Goal: Information Seeking & Learning: Check status

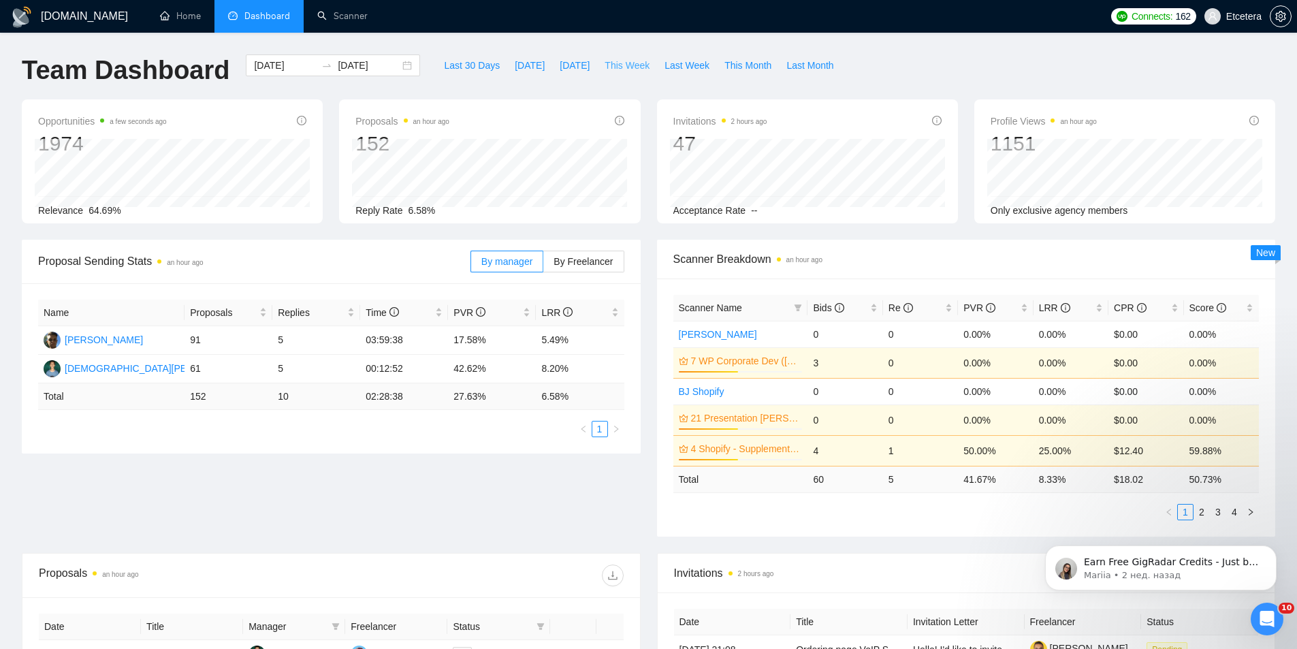
click at [624, 60] on span "This Week" at bounding box center [627, 65] width 45 height 15
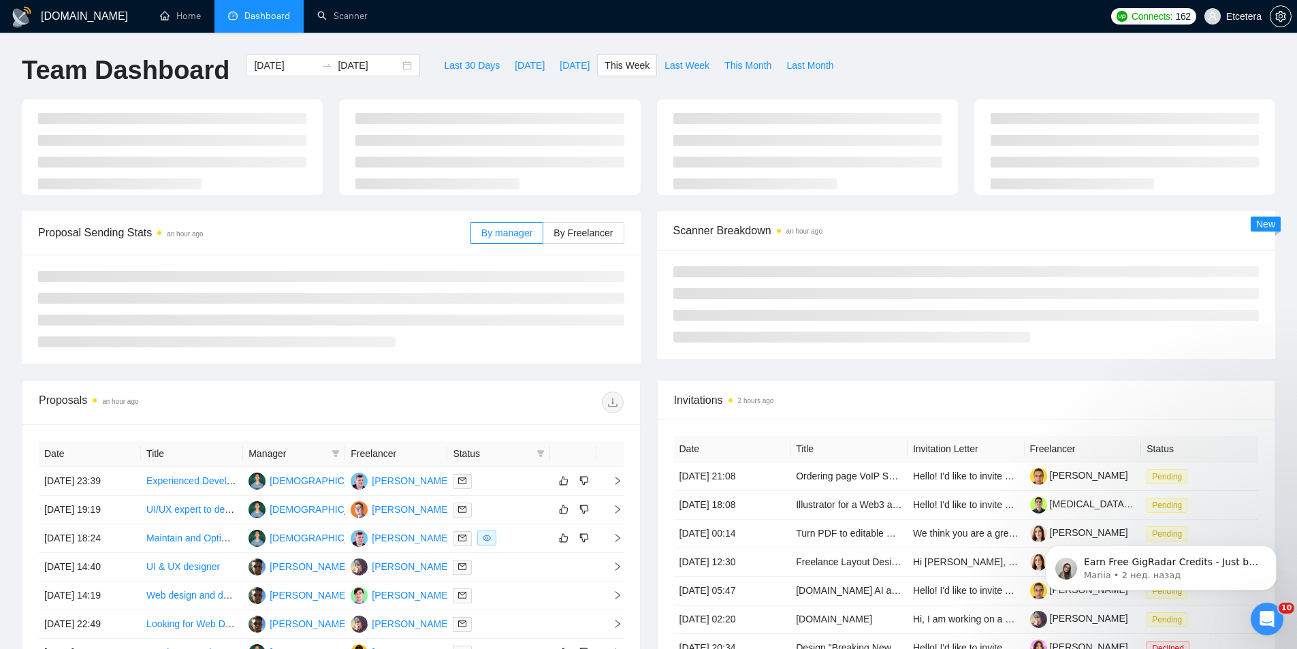
type input "[DATE]"
type input "2025-09-14"
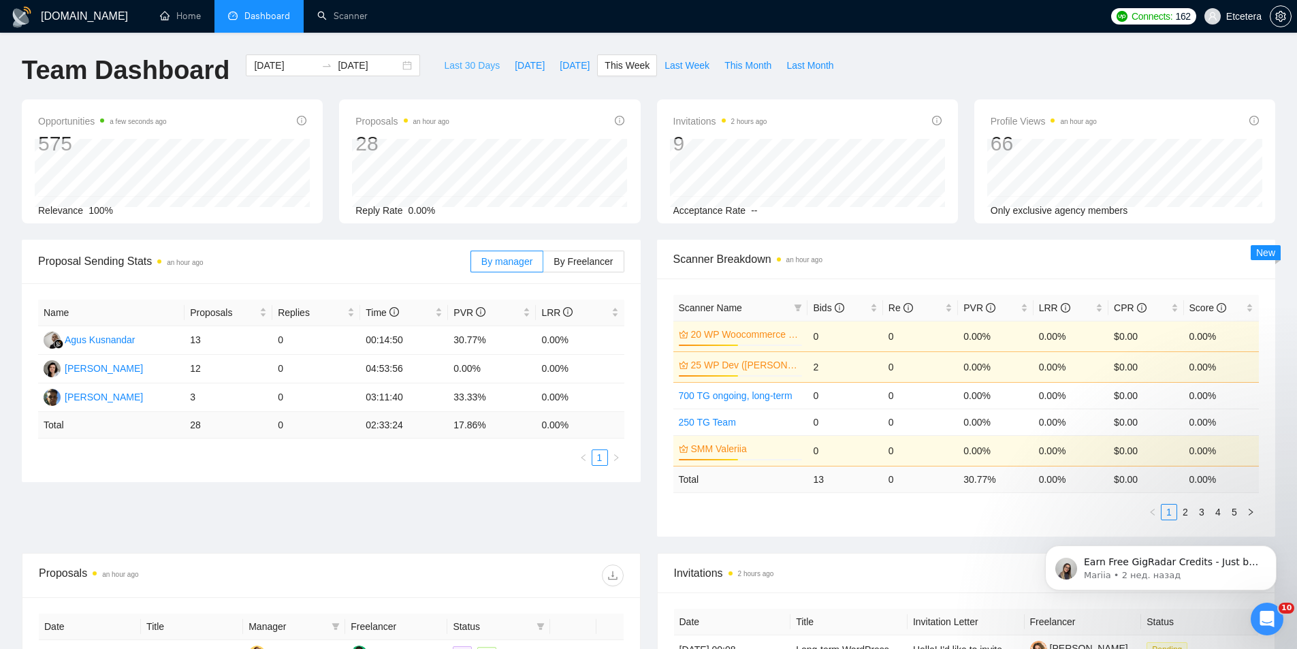
click at [463, 75] on button "Last 30 Days" at bounding box center [471, 65] width 71 height 22
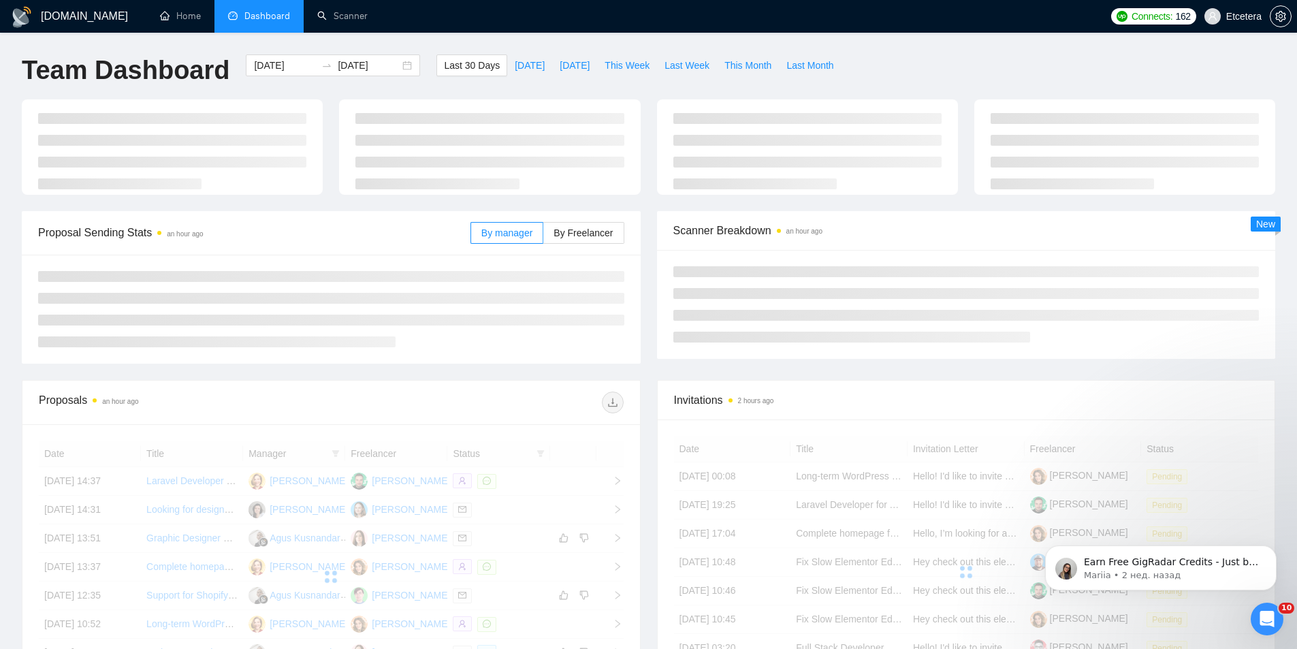
type input "[DATE]"
click at [657, 64] on button "Last Week" at bounding box center [687, 65] width 60 height 22
type input "2025-09-01"
type input "[DATE]"
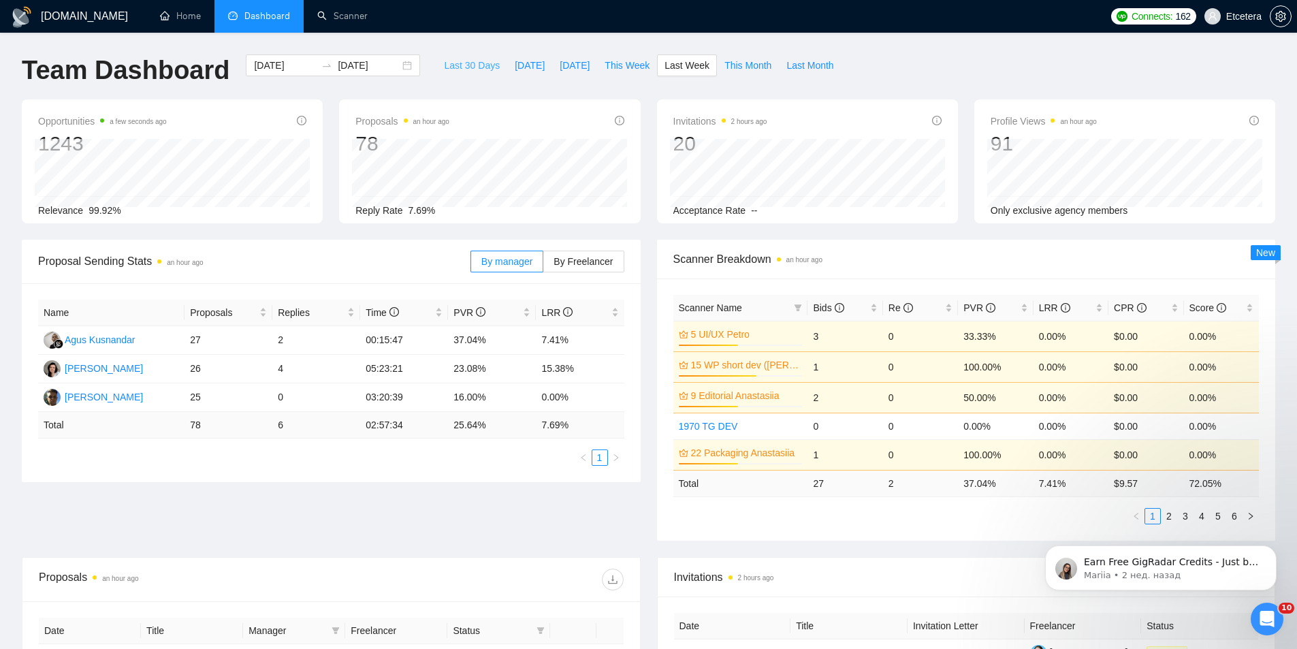
click at [445, 56] on button "Last 30 Days" at bounding box center [471, 65] width 71 height 22
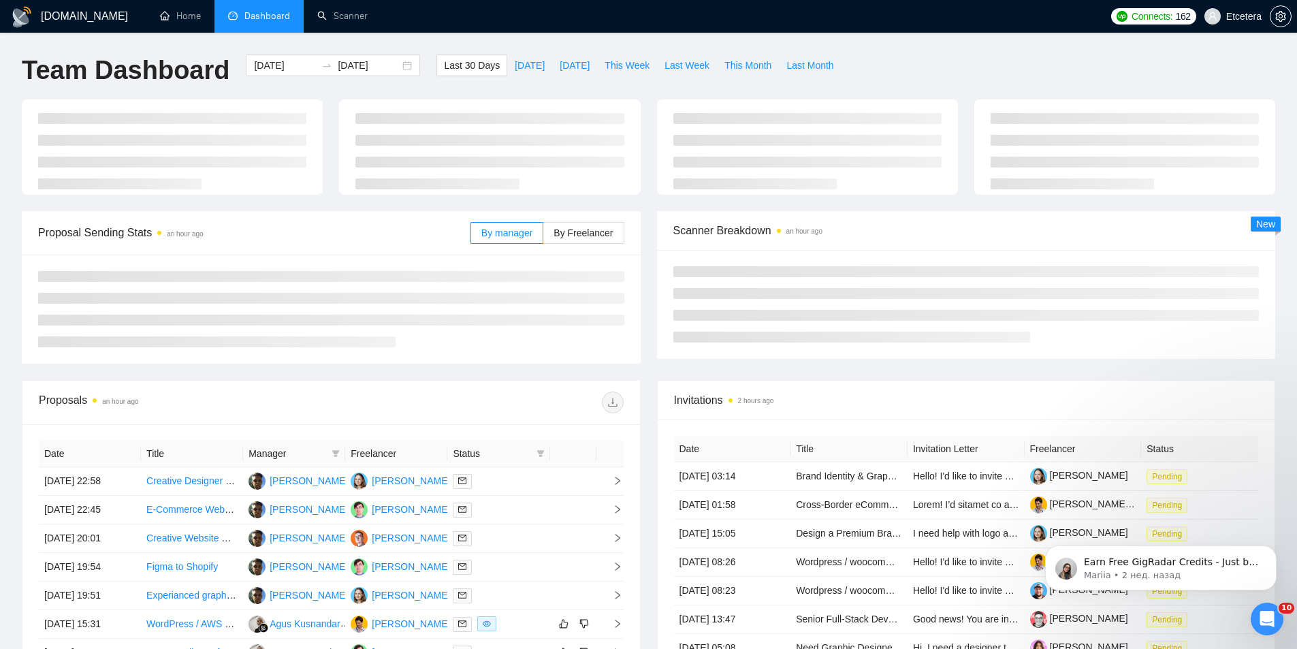
type input "[DATE]"
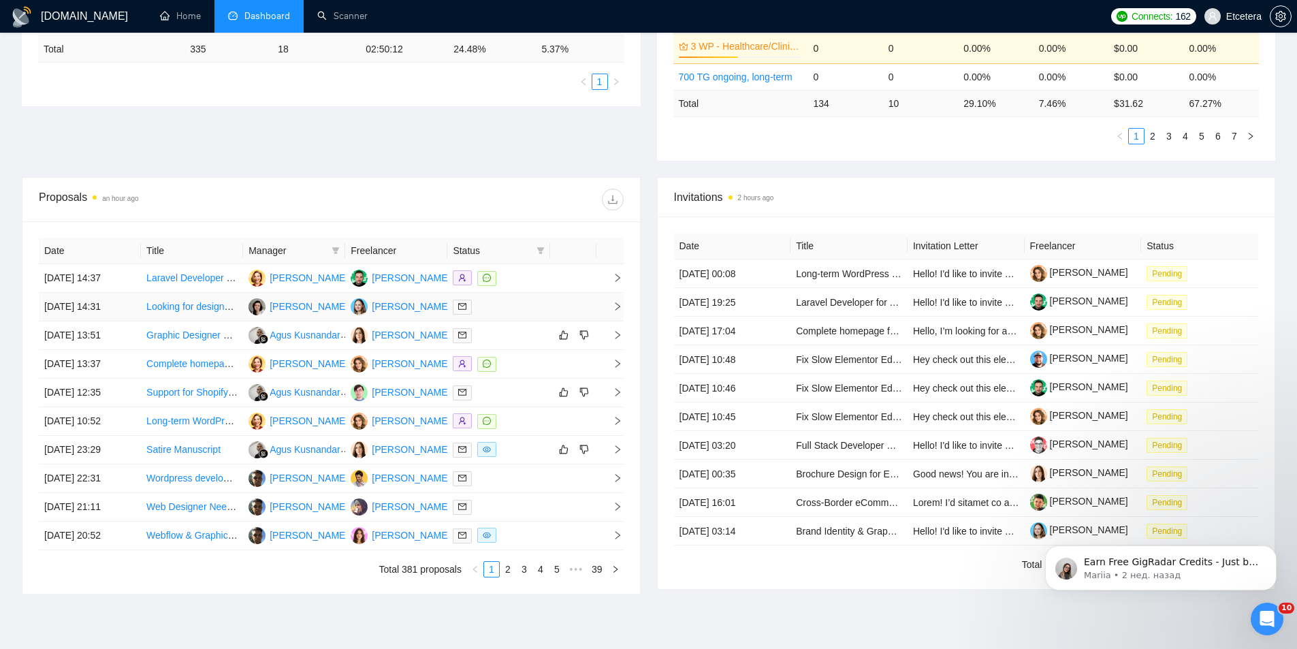
scroll to position [409, 0]
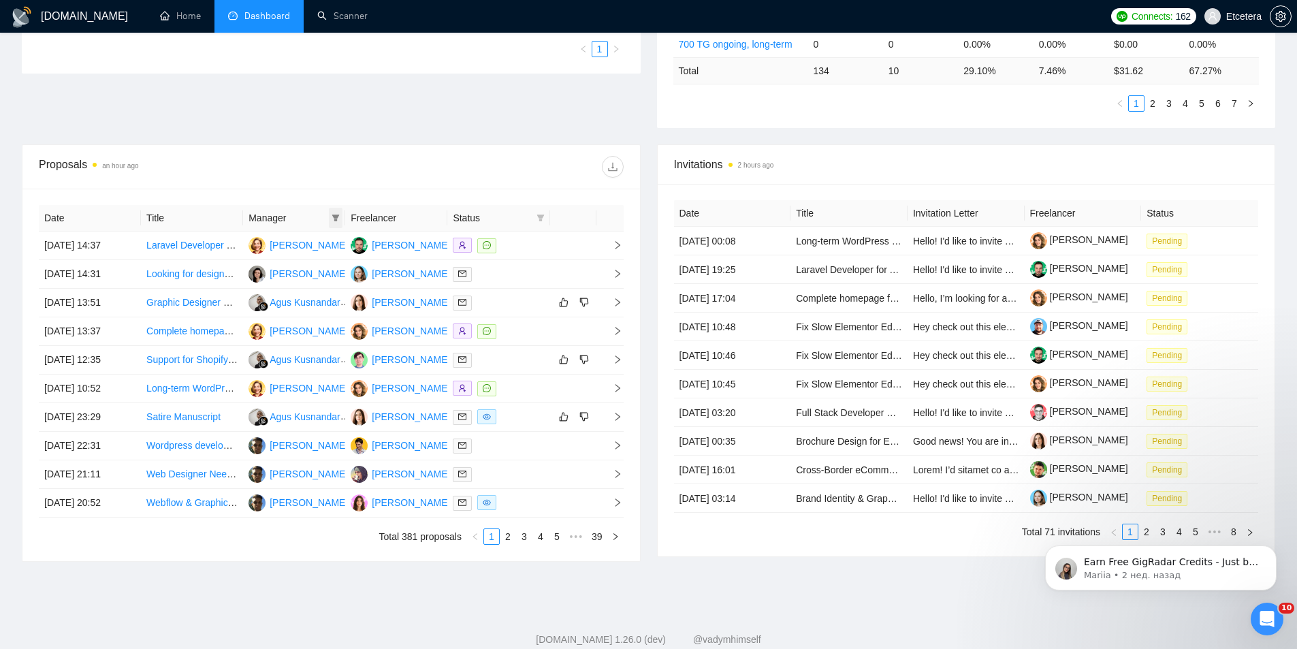
click at [335, 216] on icon "filter" at bounding box center [335, 217] width 7 height 7
click at [300, 271] on span "[PERSON_NAME]" at bounding box center [290, 265] width 78 height 11
checkbox input "true"
click at [274, 310] on span "[PERSON_NAME]" at bounding box center [290, 309] width 78 height 11
checkbox input "true"
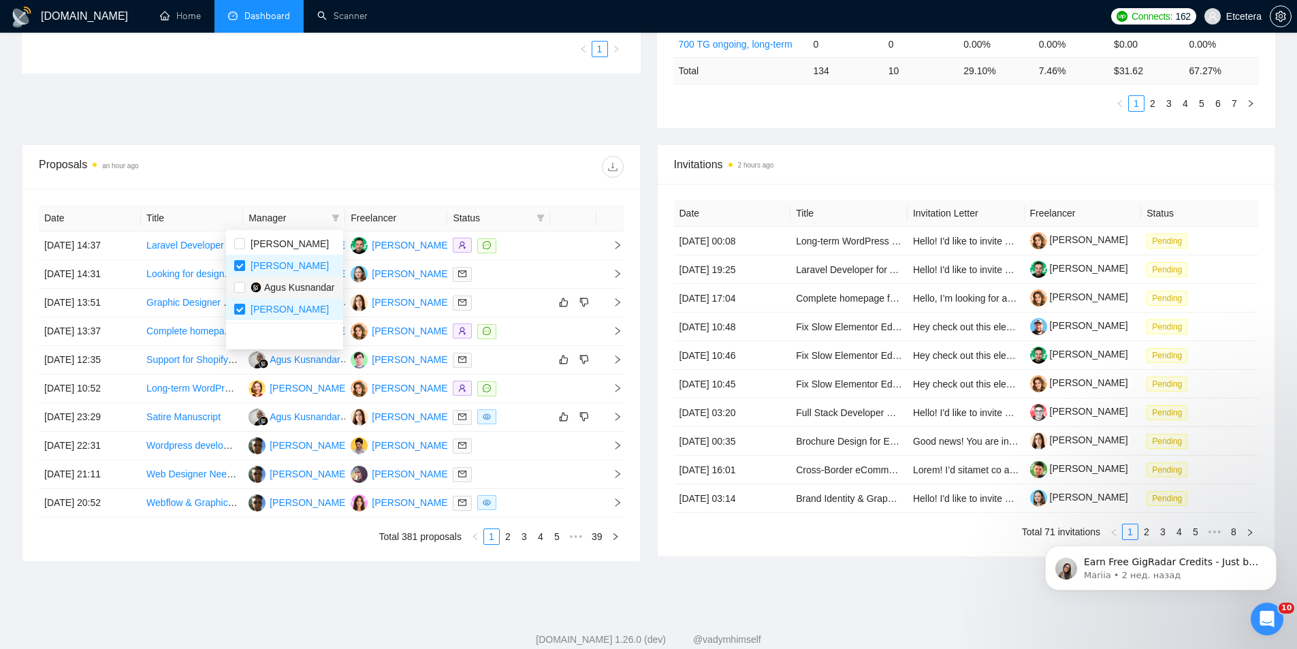
click at [304, 282] on span "Agus Kusnandar" at bounding box center [299, 287] width 71 height 11
checkbox input "true"
click at [284, 301] on li "[PERSON_NAME]" at bounding box center [284, 309] width 117 height 22
checkbox input "false"
click at [541, 214] on icon "filter" at bounding box center [541, 218] width 8 height 8
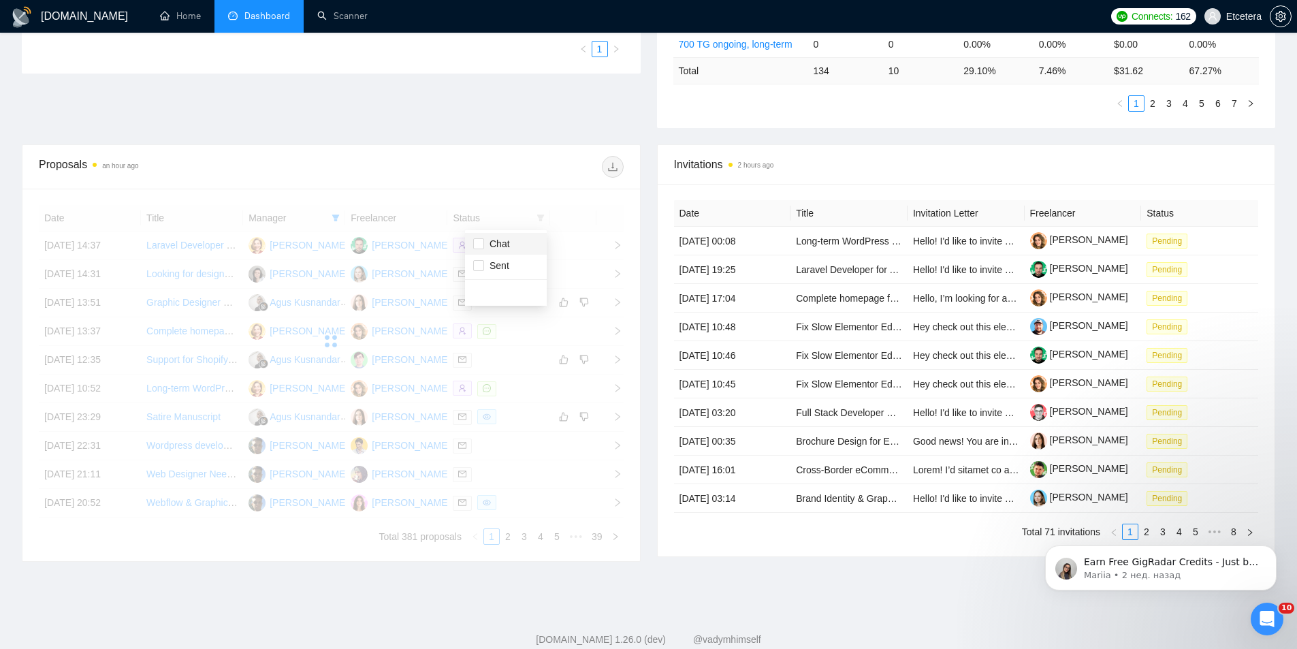
click at [514, 245] on span "Chat" at bounding box center [505, 243] width 65 height 15
checkbox input "true"
click at [496, 159] on div at bounding box center [477, 167] width 292 height 22
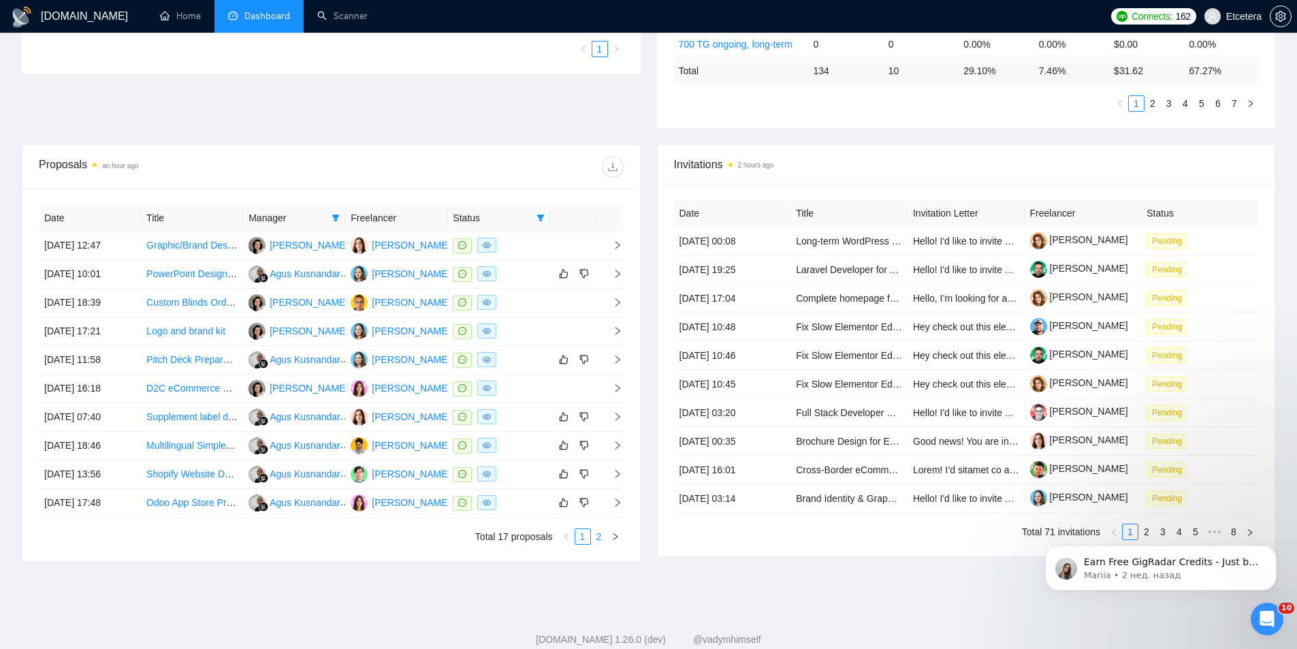
click at [601, 535] on link "2" at bounding box center [599, 536] width 15 height 15
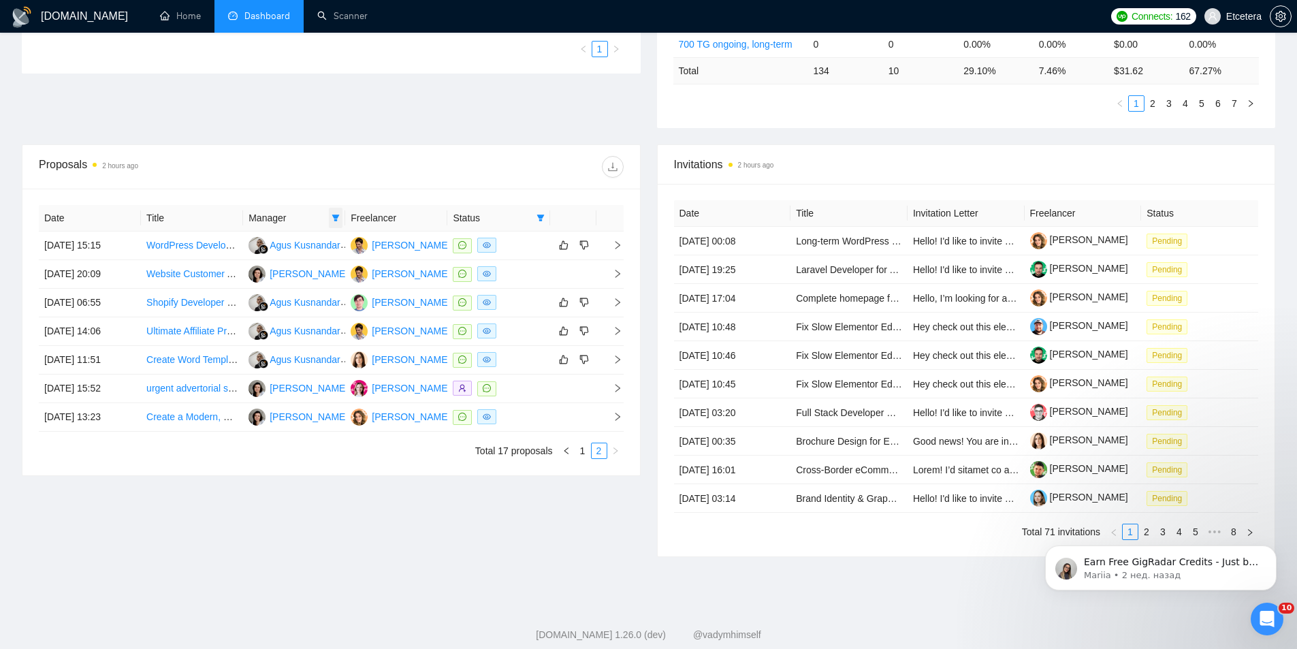
click at [337, 214] on icon "filter" at bounding box center [336, 218] width 8 height 8
click at [290, 244] on span "Agus Kusnandar" at bounding box center [299, 243] width 71 height 11
checkbox input "false"
click at [336, 163] on div "Proposals 2 hours ago" at bounding box center [331, 167] width 585 height 22
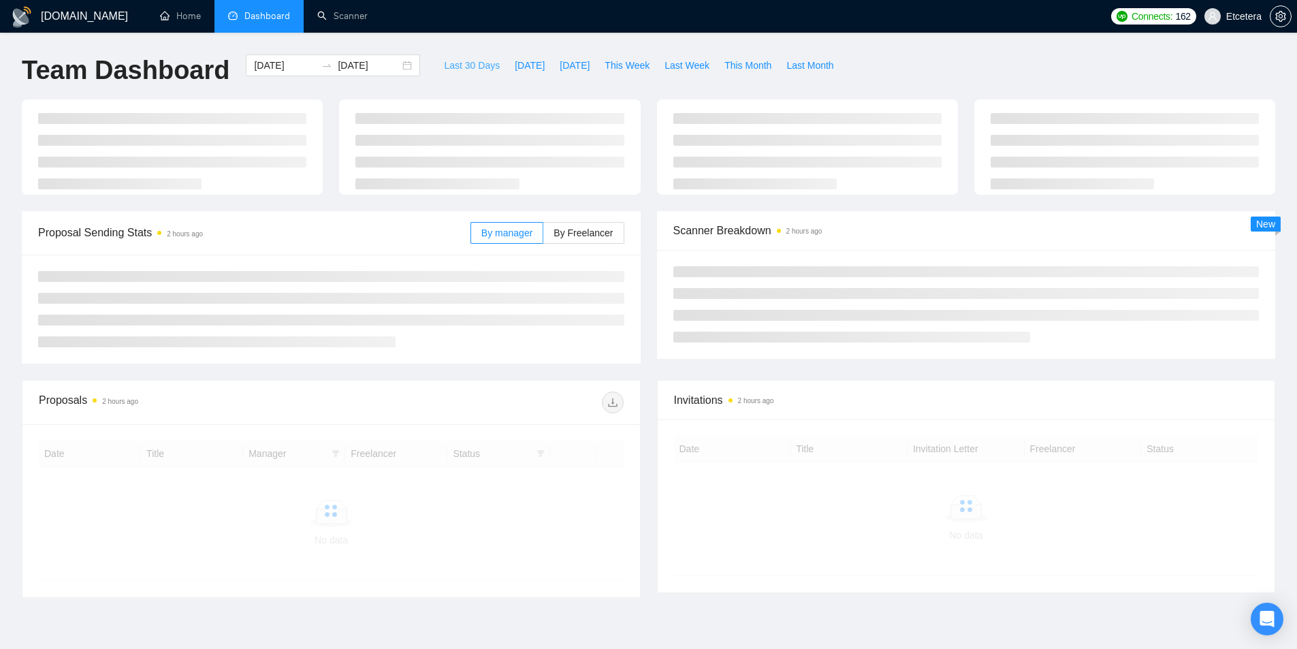
click at [456, 76] on div "Last 30 Days [DATE] [DATE] This Week Last Week This Month Last Month" at bounding box center [638, 76] width 421 height 45
click at [456, 76] on button "Last 30 Days" at bounding box center [471, 65] width 71 height 22
type input "[DATE]"
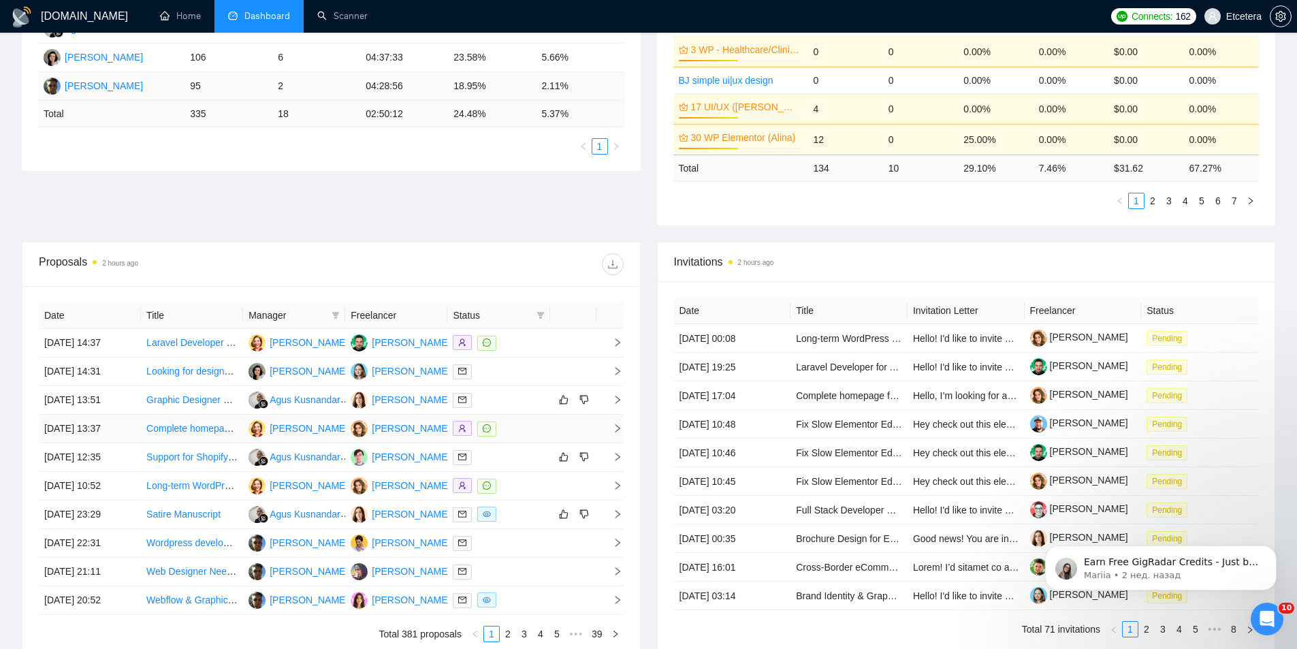
scroll to position [409, 0]
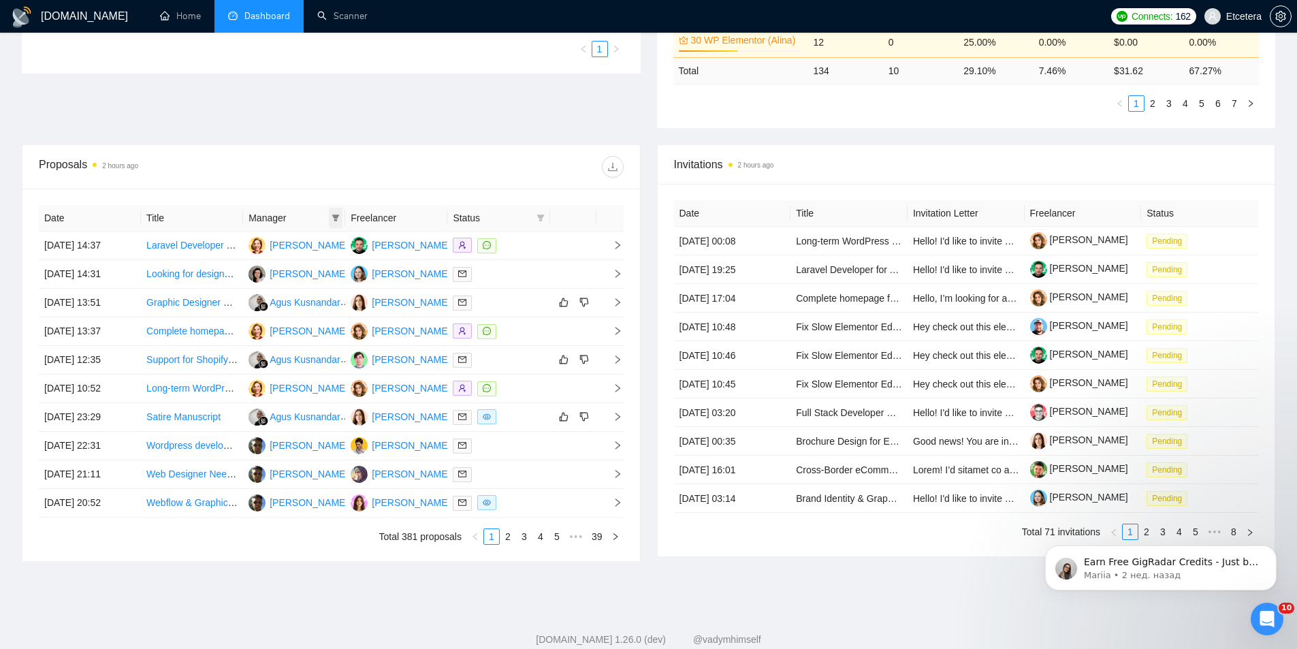
click at [341, 216] on span at bounding box center [336, 218] width 14 height 20
click at [285, 301] on li "[PERSON_NAME]" at bounding box center [284, 309] width 117 height 22
checkbox input "true"
click at [539, 216] on icon "filter" at bounding box center [540, 217] width 7 height 7
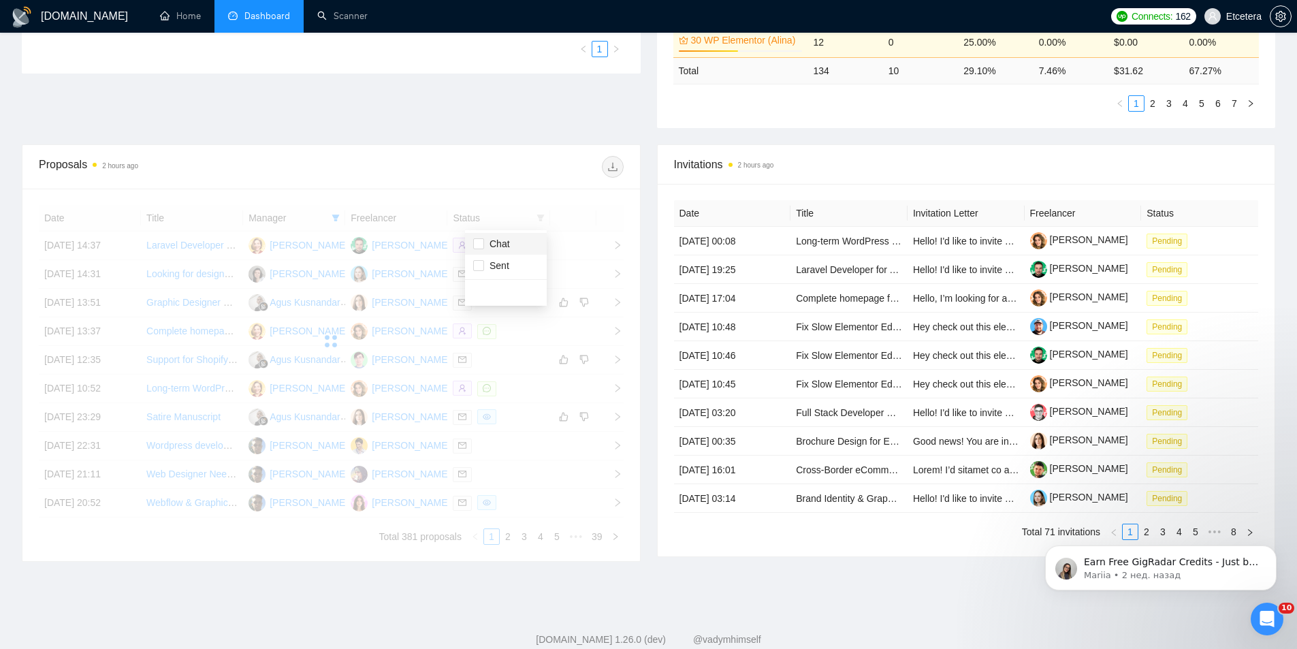
click at [511, 249] on span "Chat" at bounding box center [505, 243] width 65 height 15
checkbox input "true"
click at [484, 165] on div at bounding box center [477, 167] width 292 height 22
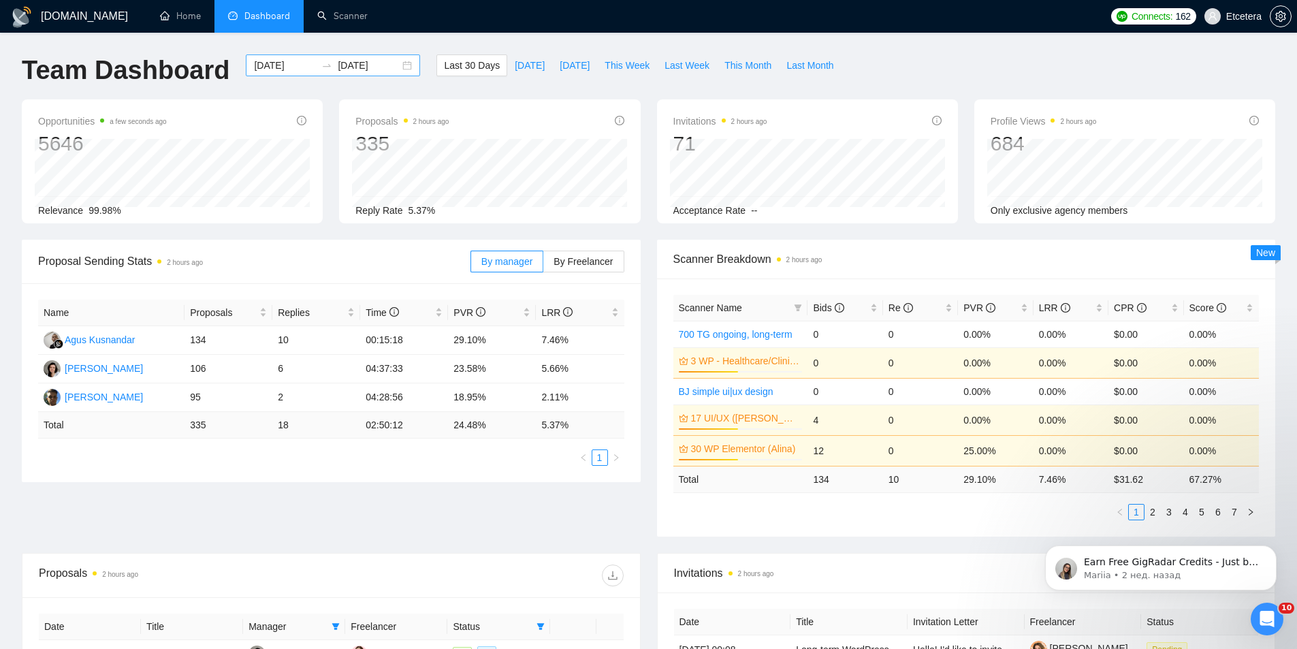
click at [394, 66] on div "[DATE] [DATE]" at bounding box center [333, 65] width 174 height 22
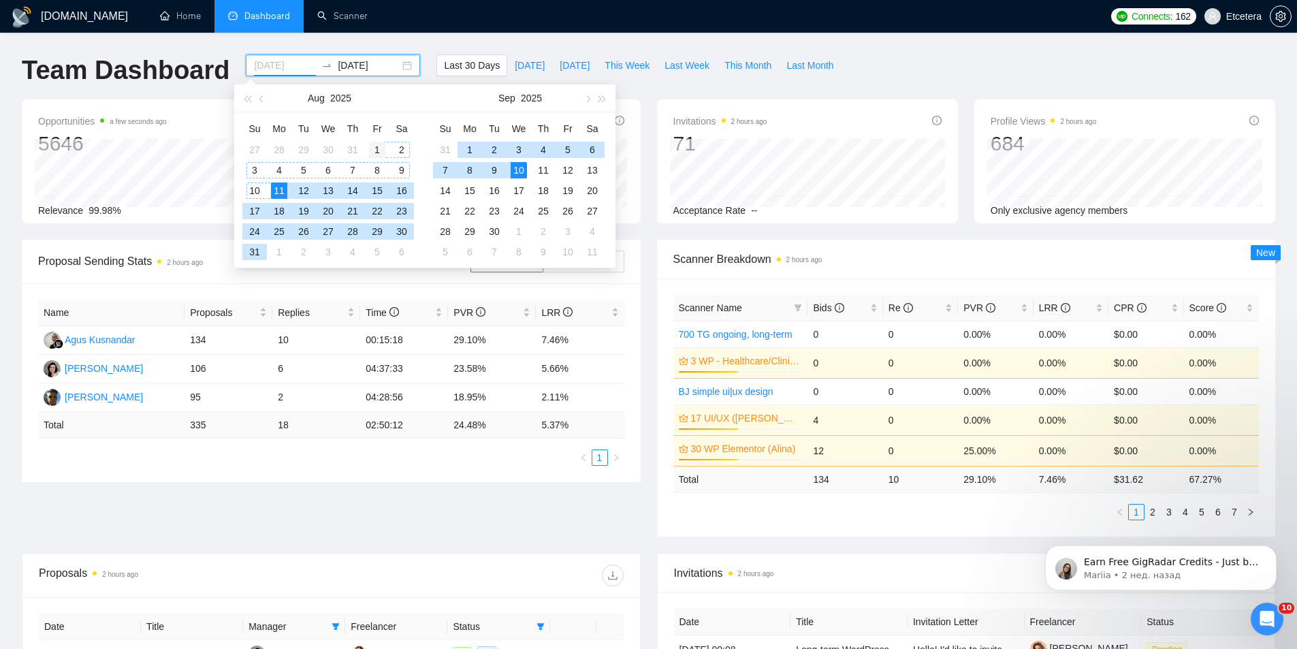
type input "[DATE]"
drag, startPoint x: 372, startPoint y: 148, endPoint x: 444, endPoint y: 163, distance: 73.7
click at [372, 148] on div "1" at bounding box center [377, 150] width 16 height 16
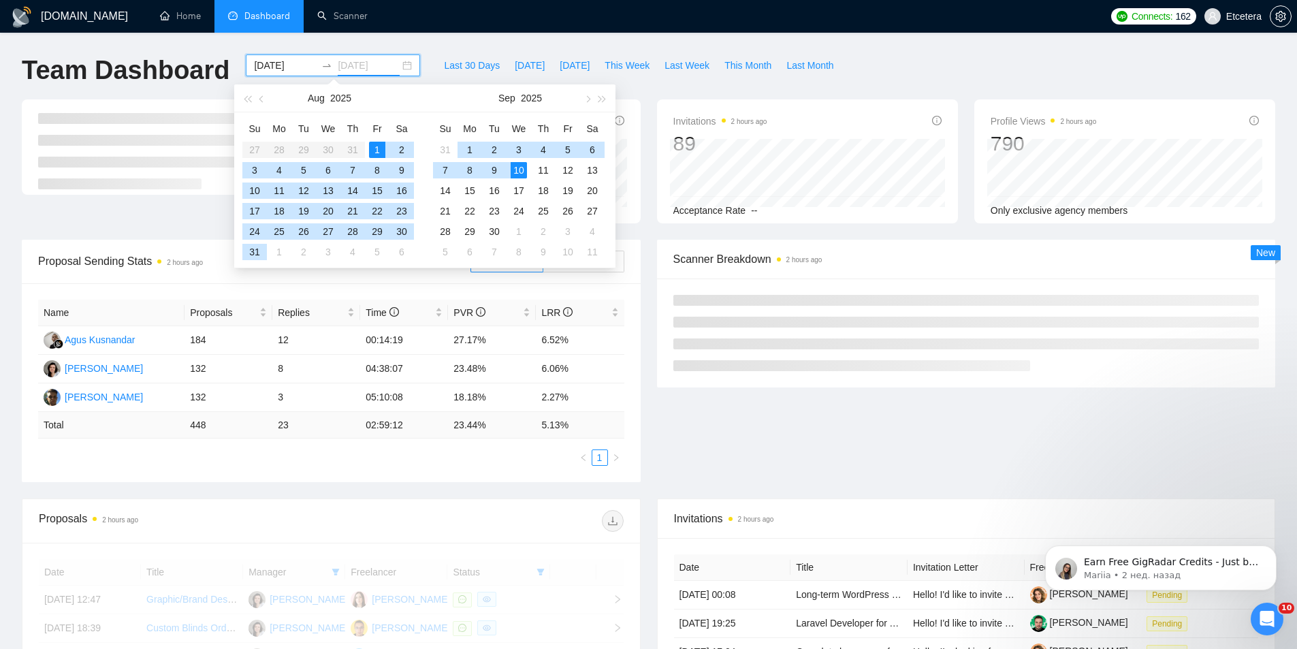
click at [520, 168] on div "10" at bounding box center [519, 170] width 16 height 16
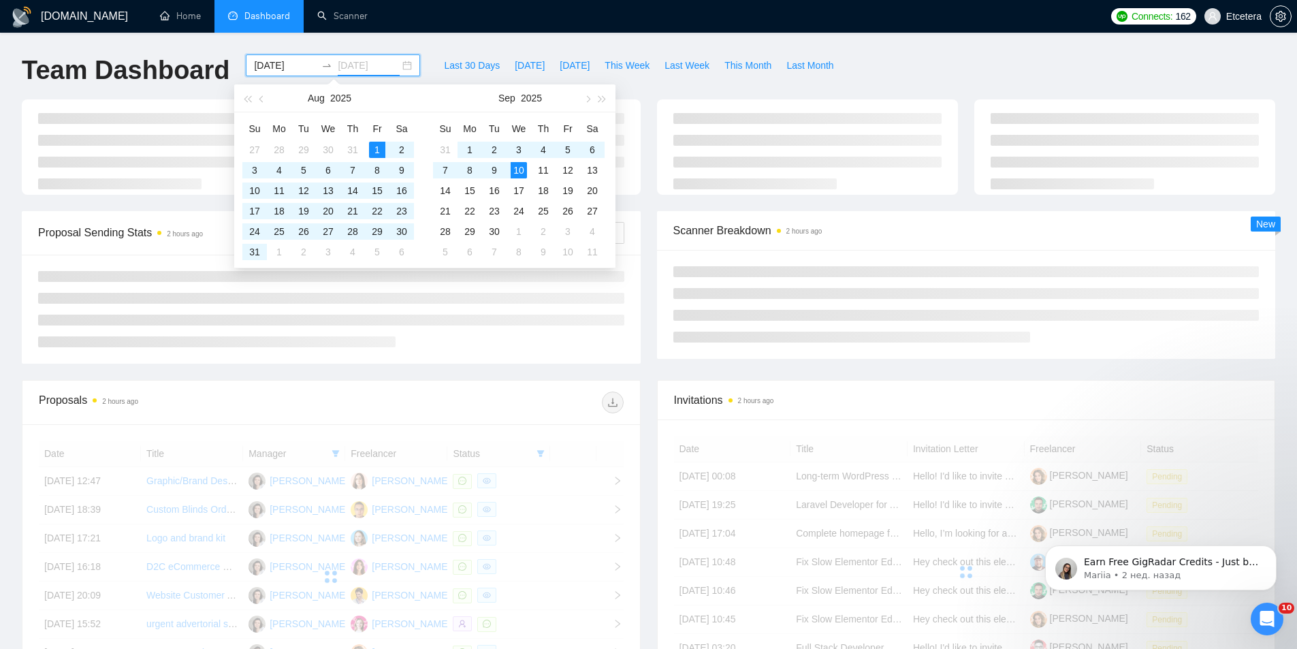
type input "[DATE]"
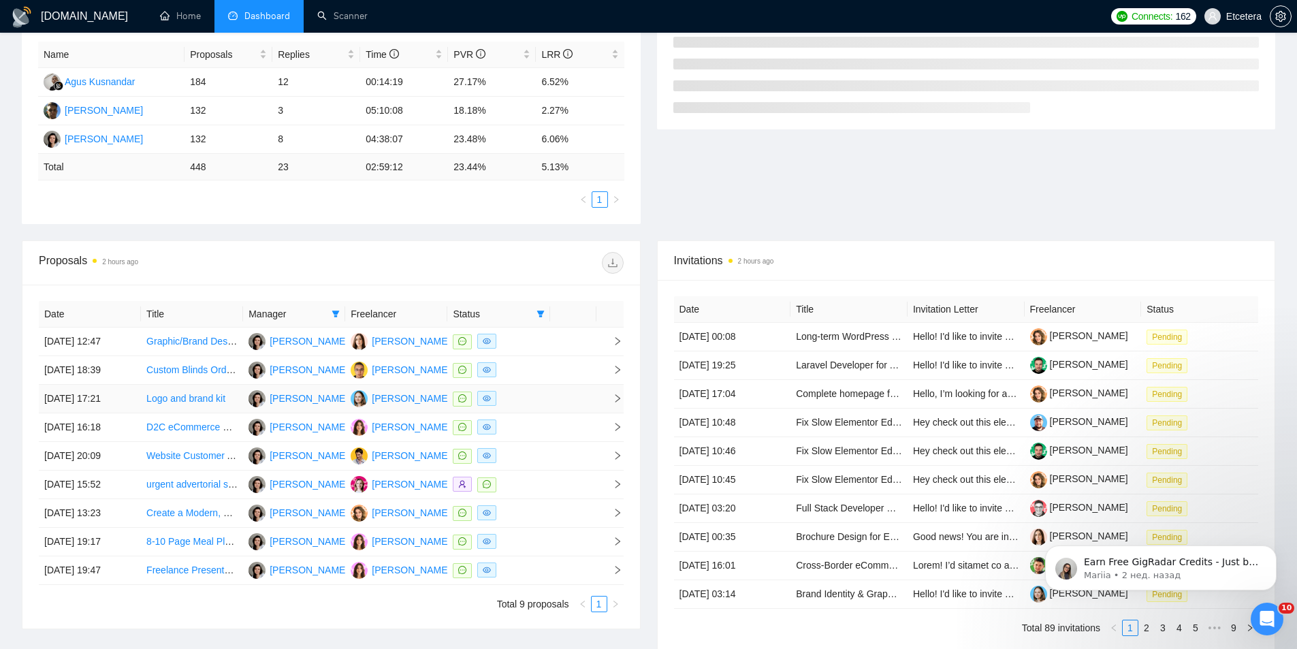
scroll to position [383, 0]
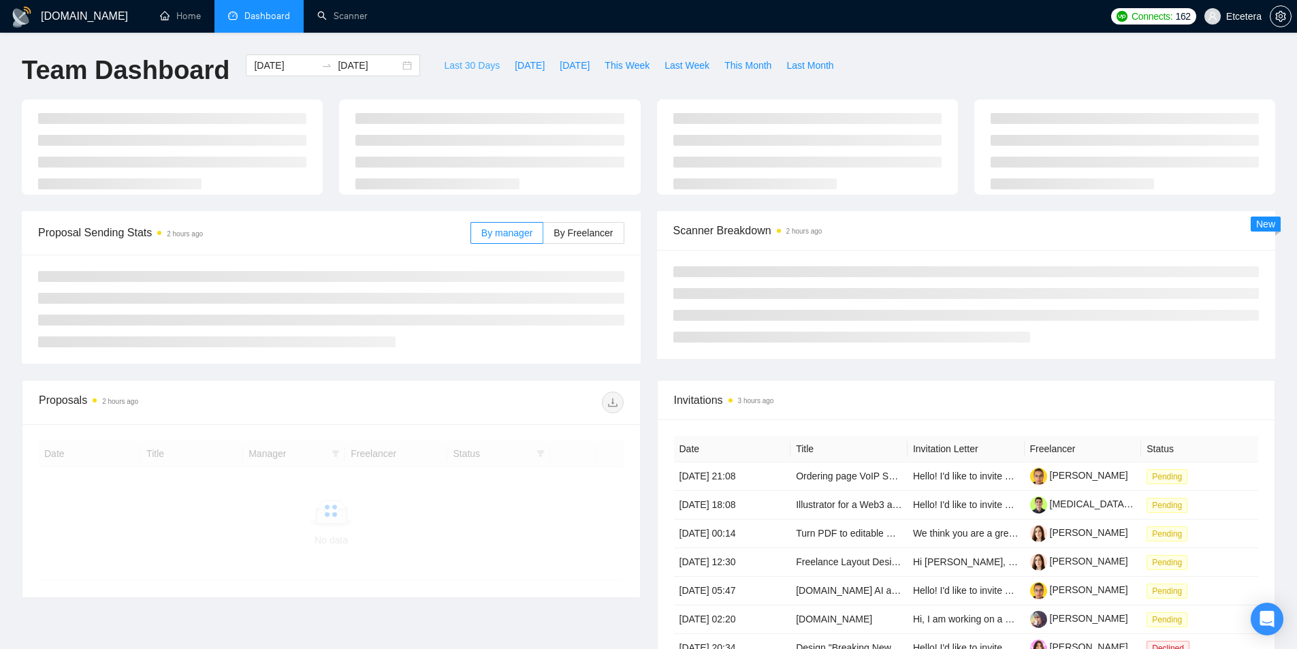
drag, startPoint x: 466, startPoint y: 59, endPoint x: 471, endPoint y: 82, distance: 23.8
click at [466, 59] on span "Last 30 Days" at bounding box center [472, 65] width 56 height 15
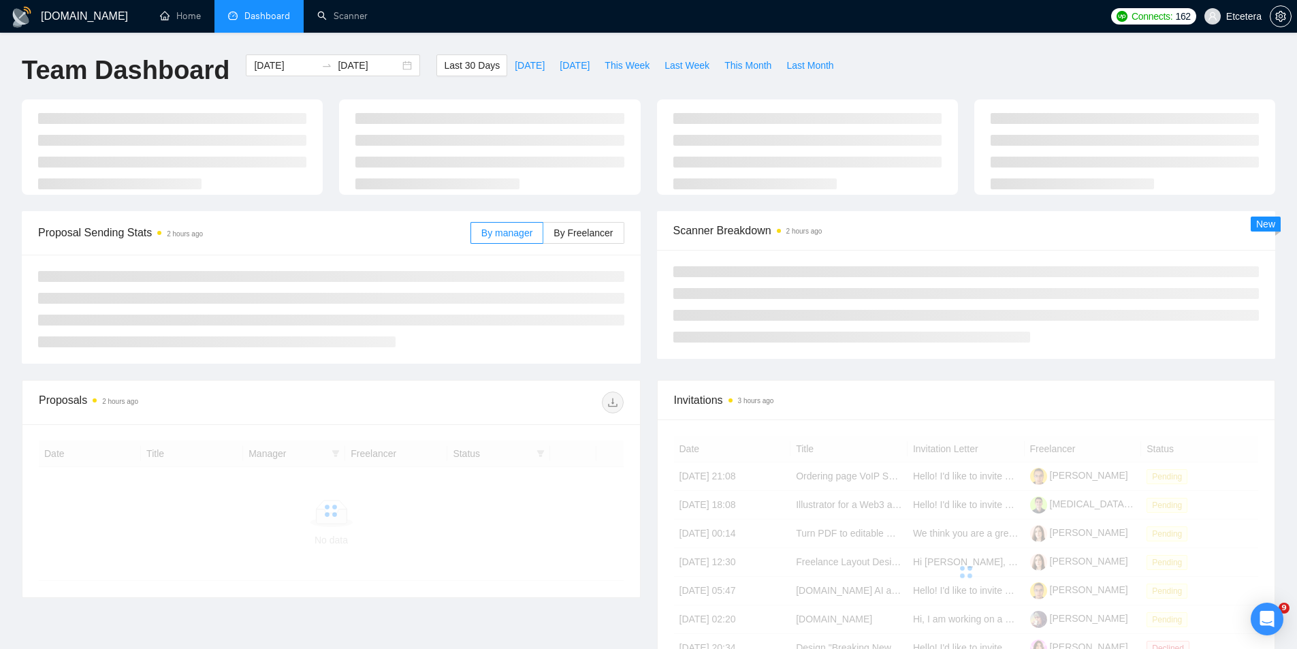
type input "[DATE]"
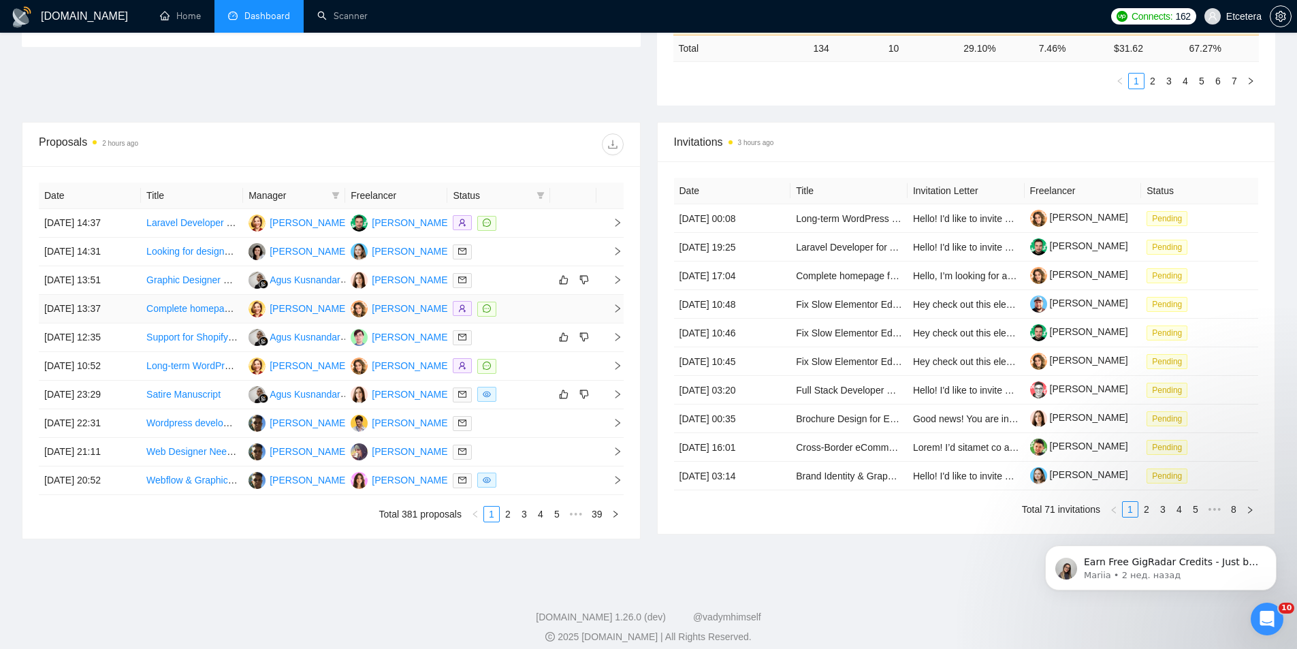
scroll to position [447, 0]
